Goal: Information Seeking & Learning: Learn about a topic

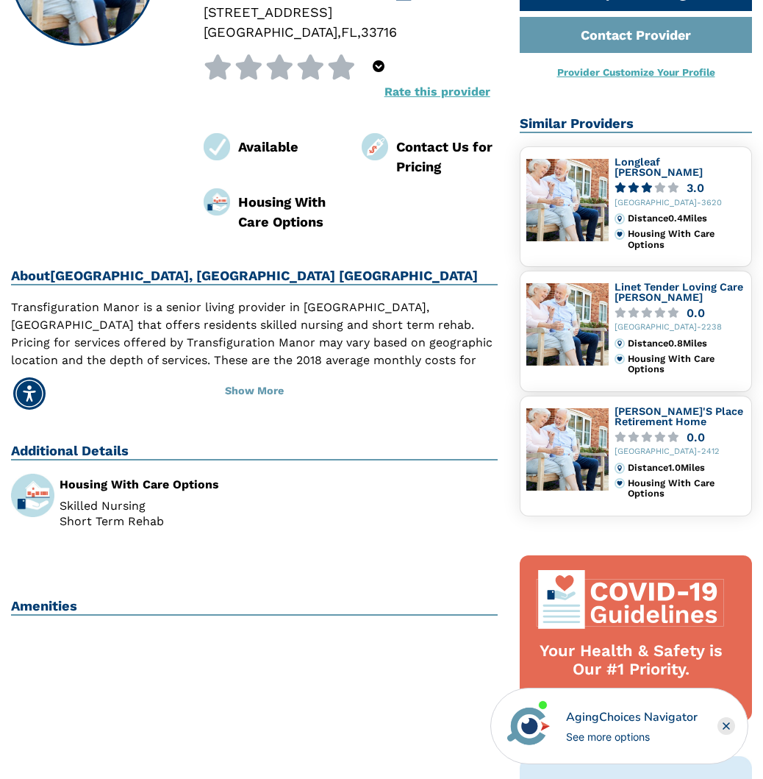
scroll to position [294, 0]
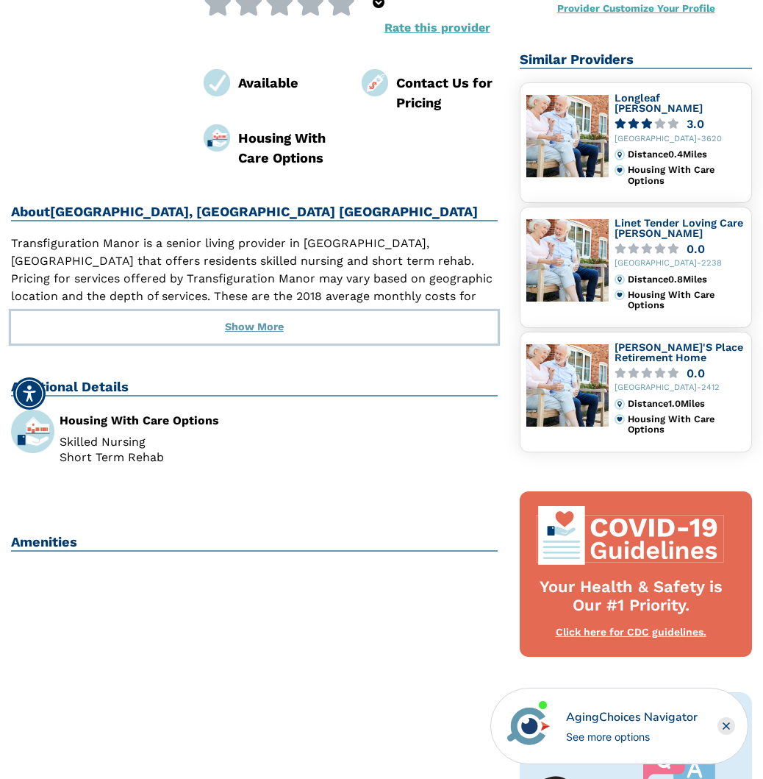
click at [282, 330] on button "Show More" at bounding box center [254, 327] width 487 height 32
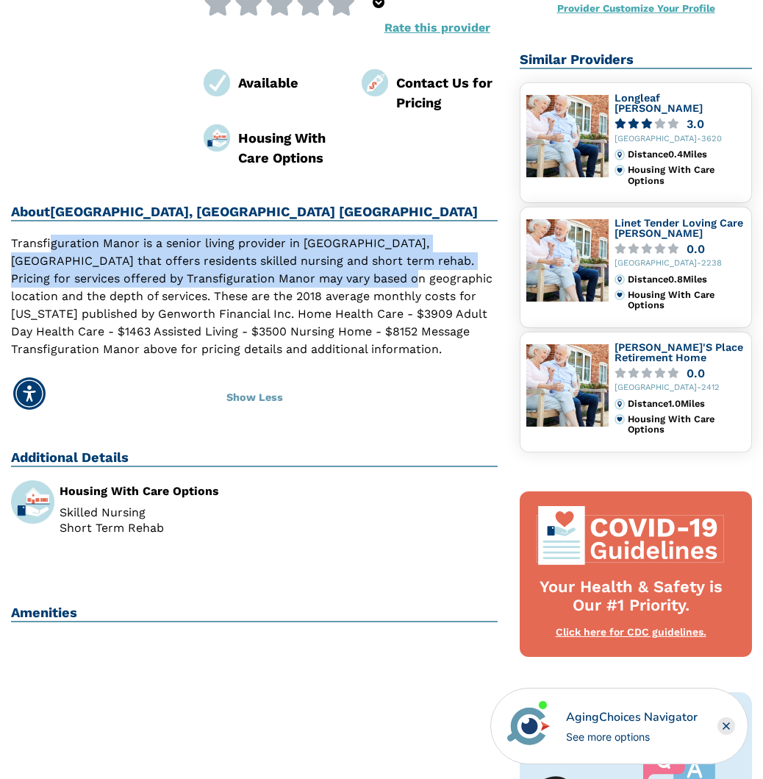
drag, startPoint x: 62, startPoint y: 247, endPoint x: 345, endPoint y: 276, distance: 283.8
click at [345, 276] on p "Transfiguration Manor is a senior living provider in [GEOGRAPHIC_DATA], [GEOGRA…" at bounding box center [254, 297] width 487 height 124
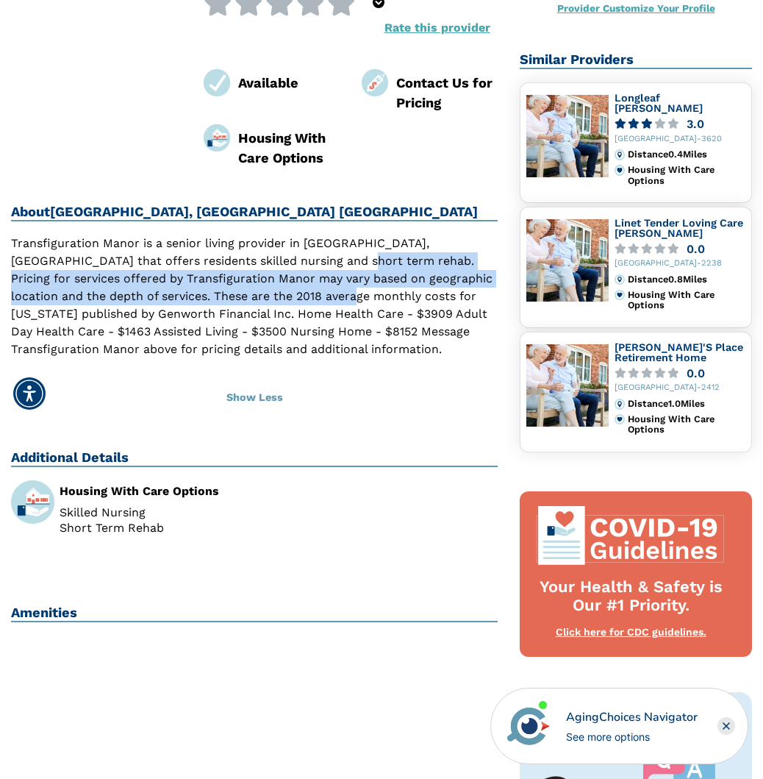
drag, startPoint x: 319, startPoint y: 288, endPoint x: 313, endPoint y: 295, distance: 8.9
click at [313, 295] on p "Transfiguration Manor is a senior living provider in [GEOGRAPHIC_DATA], [GEOGRA…" at bounding box center [254, 297] width 487 height 124
click at [313, 292] on p "Transfiguration Manor is a senior living provider in [GEOGRAPHIC_DATA], [GEOGRA…" at bounding box center [254, 297] width 487 height 124
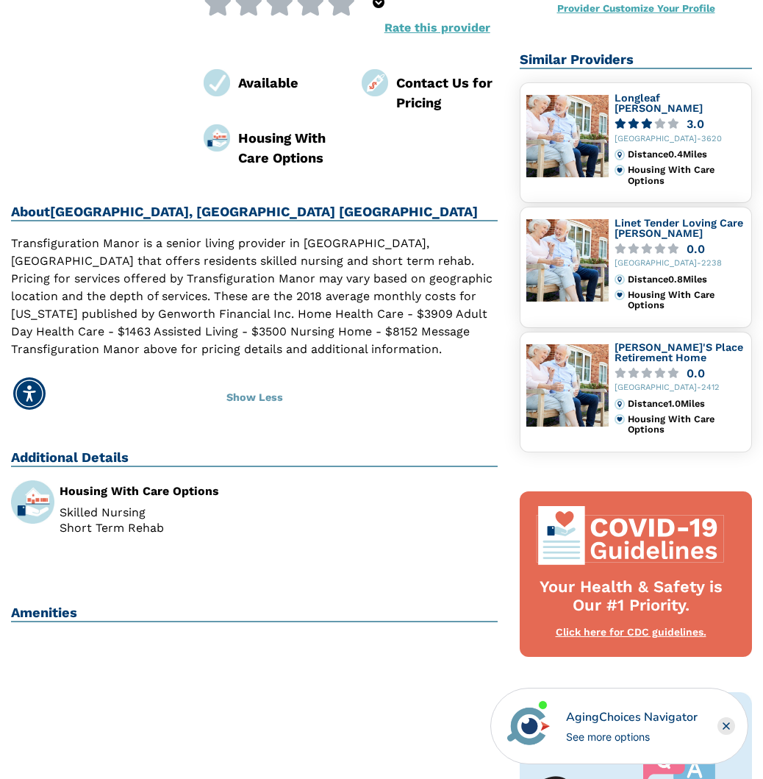
click at [170, 322] on p "Transfiguration Manor is a senior living provider in [GEOGRAPHIC_DATA], [GEOGRA…" at bounding box center [254, 297] width 487 height 124
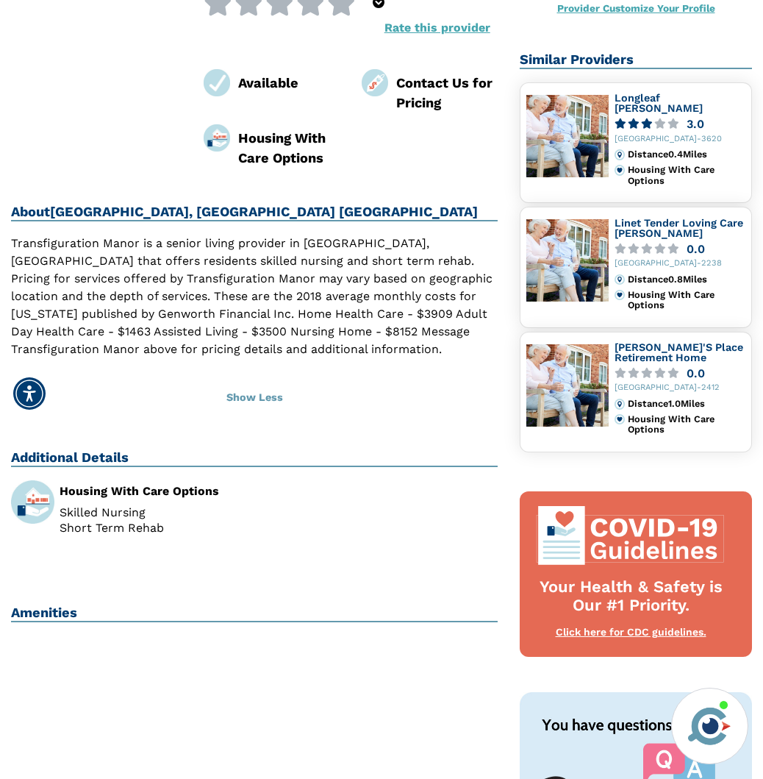
click at [656, 469] on div "Next Steps Request A Brochure Request Pricing Contact Provider Provider Customi…" at bounding box center [636, 430] width 254 height 1185
click at [271, 390] on button "Show Less" at bounding box center [254, 398] width 487 height 32
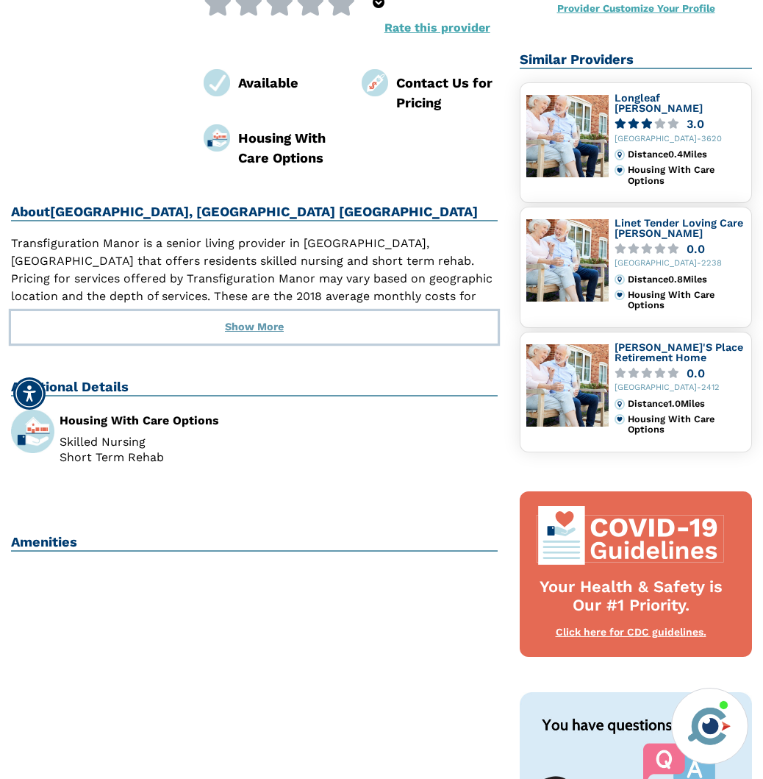
click at [265, 326] on button "Show More" at bounding box center [254, 327] width 487 height 32
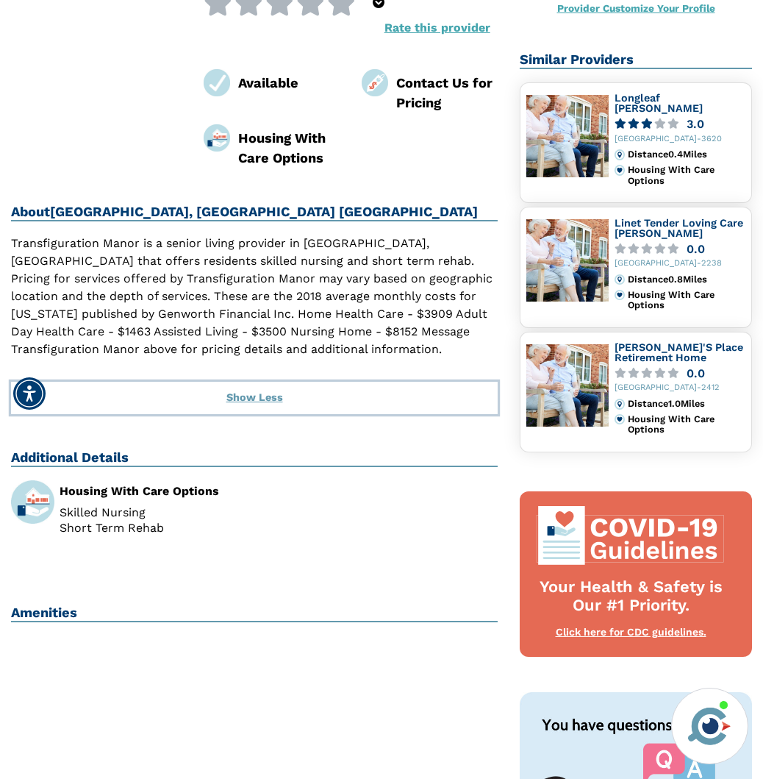
scroll to position [74, 0]
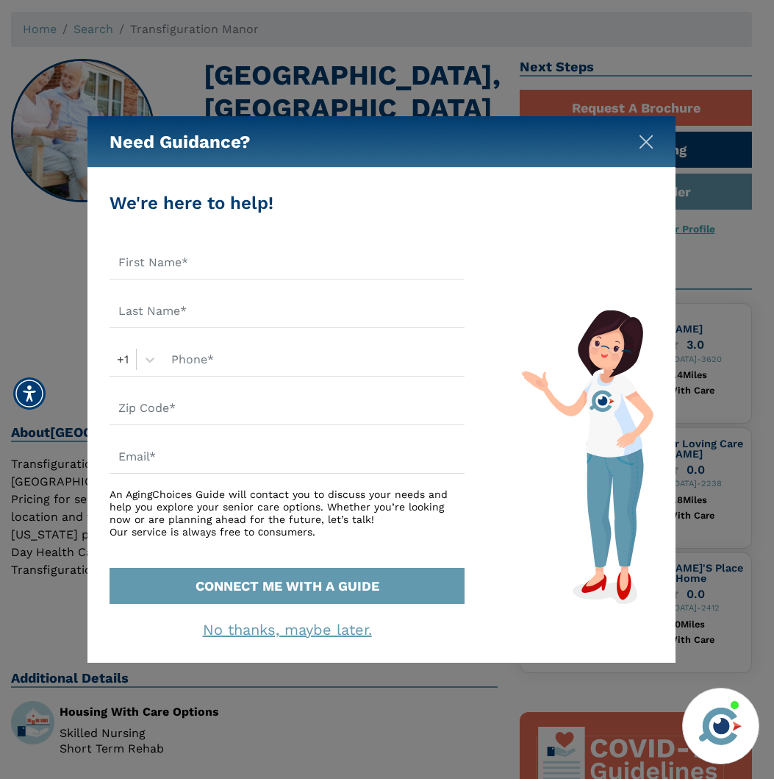
click at [640, 135] on img "Close" at bounding box center [646, 142] width 15 height 15
